Goal: Check status: Check status

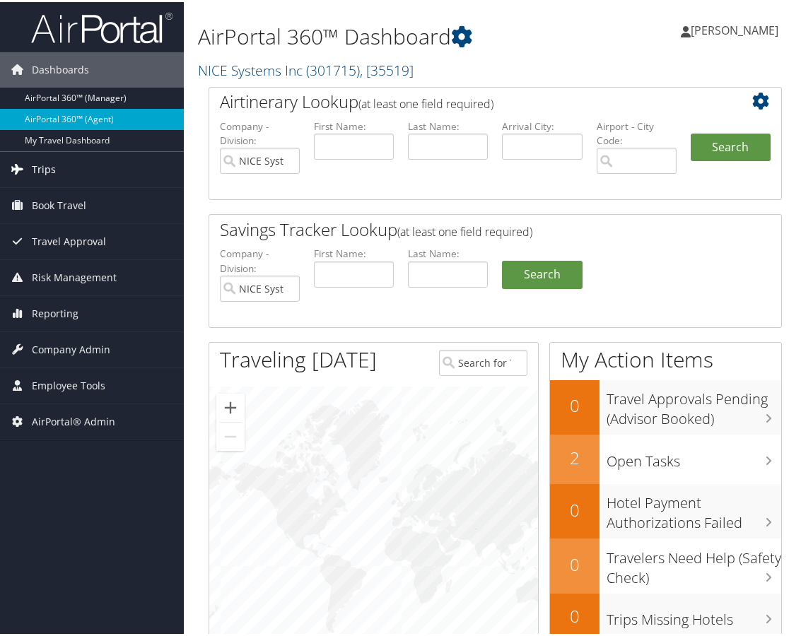
click at [83, 175] on link "Trips" at bounding box center [92, 167] width 184 height 35
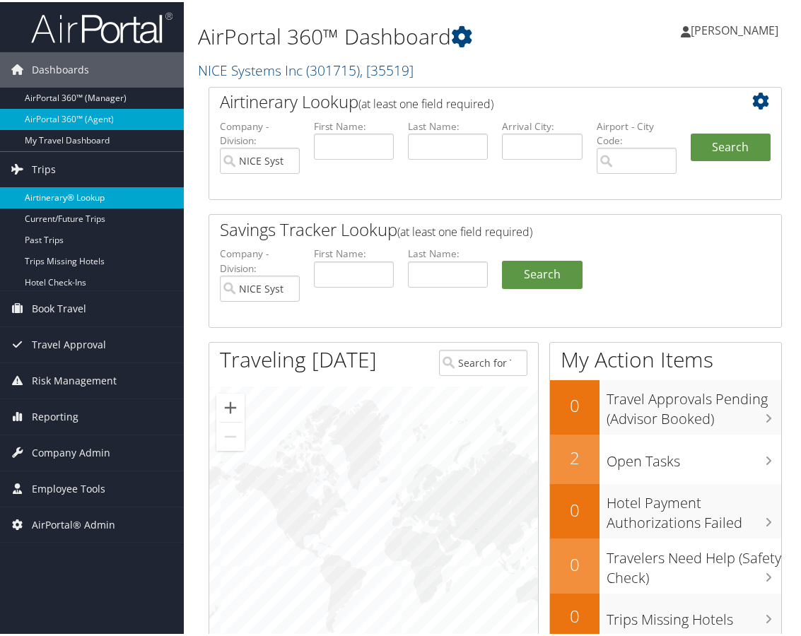
click at [78, 194] on link "Airtinerary® Lookup" at bounding box center [92, 195] width 184 height 21
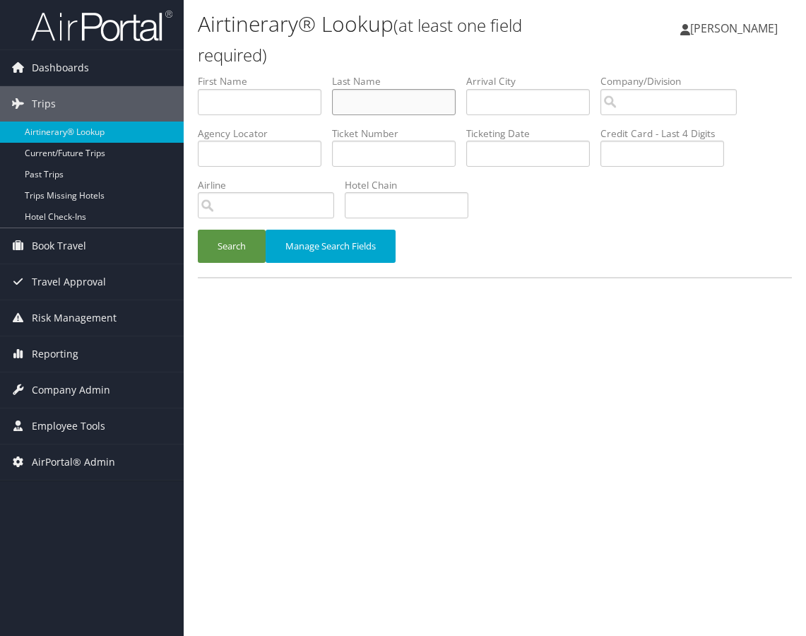
click at [360, 102] on input "text" at bounding box center [394, 102] width 124 height 26
type input "[PERSON_NAME]"
click at [288, 99] on input "text" at bounding box center [260, 102] width 124 height 26
type input "[PERSON_NAME]"
click at [240, 247] on button "Search" at bounding box center [232, 246] width 68 height 33
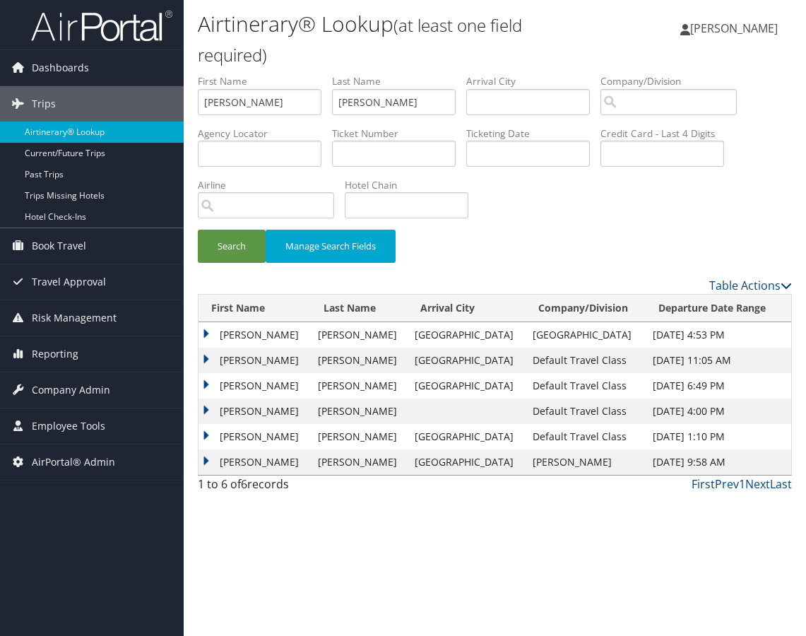
click at [204, 331] on td "[PERSON_NAME]" at bounding box center [255, 334] width 112 height 25
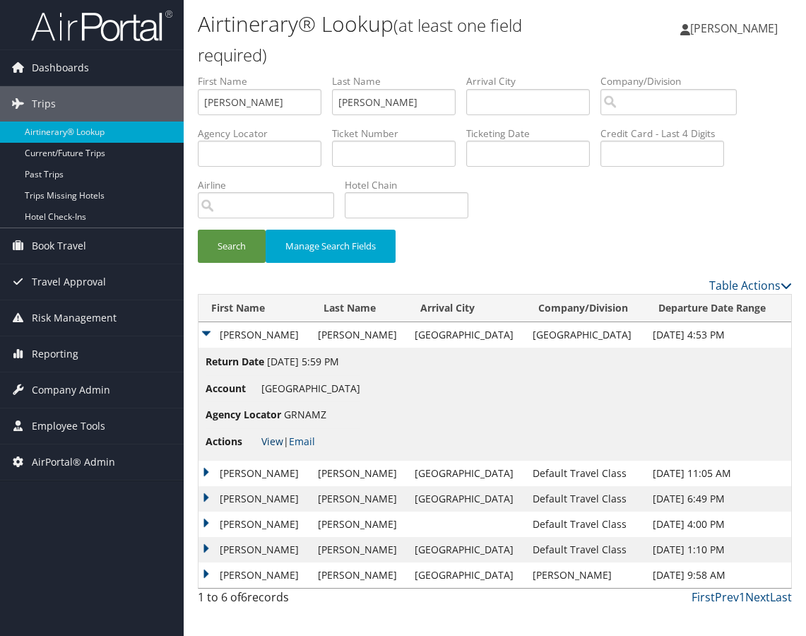
click at [279, 445] on link "View" at bounding box center [272, 441] width 22 height 13
